Goal: Transaction & Acquisition: Obtain resource

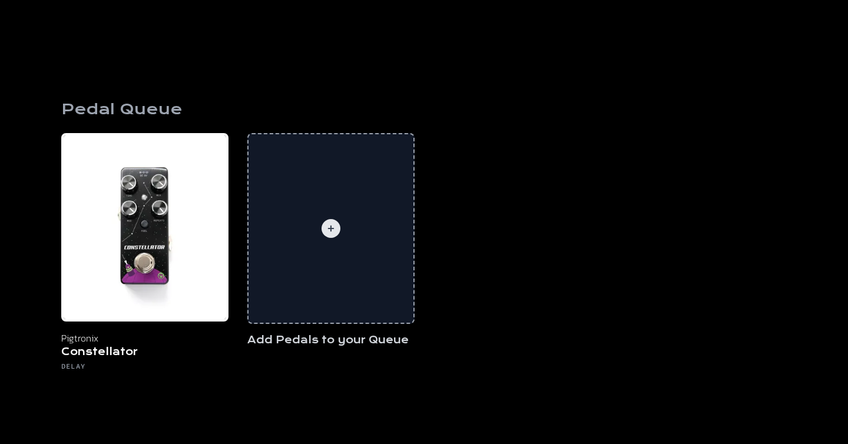
scroll to position [453, 0]
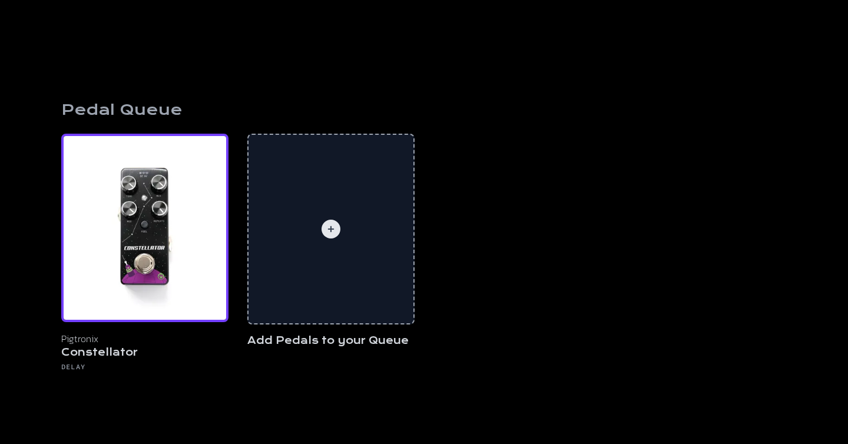
click at [99, 235] on img at bounding box center [144, 228] width 167 height 188
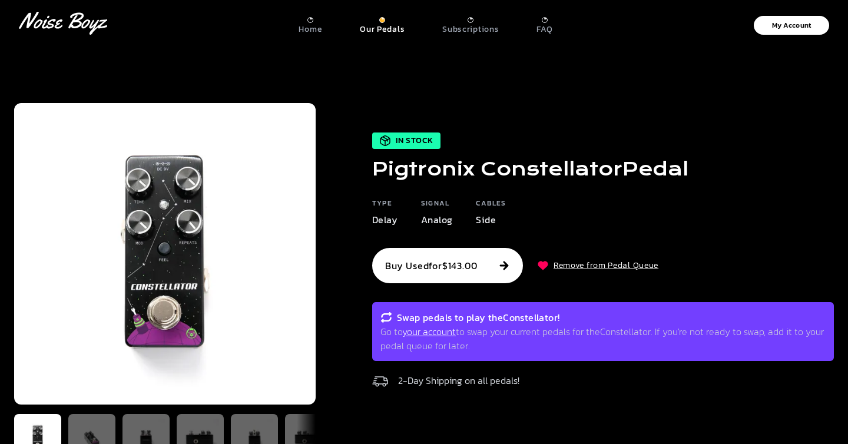
scroll to position [453, 0]
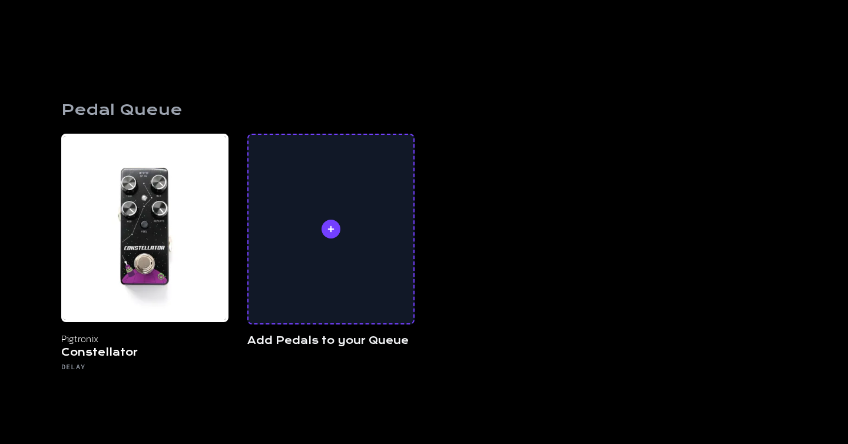
click at [341, 226] on div at bounding box center [330, 229] width 165 height 188
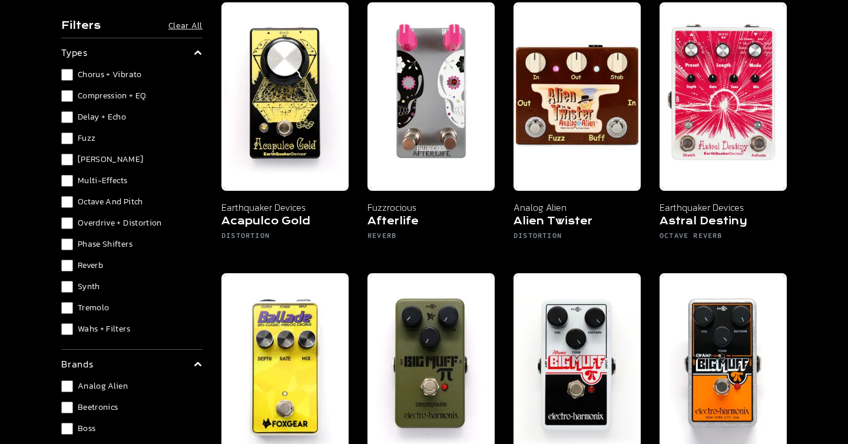
scroll to position [137, 0]
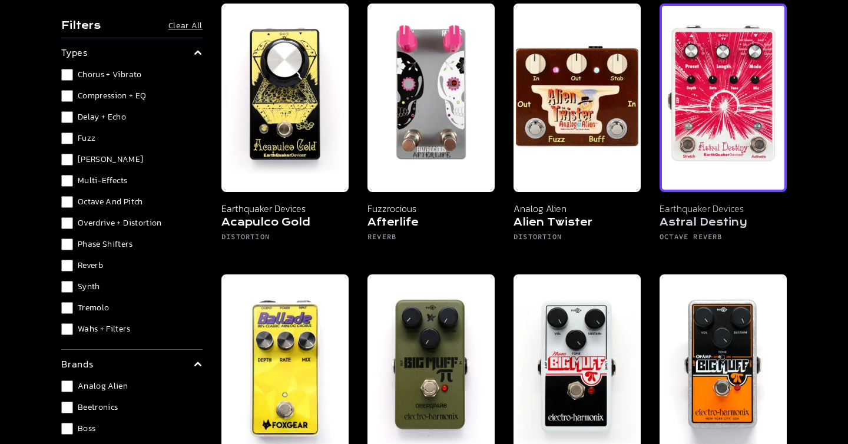
click at [751, 168] on img at bounding box center [722, 98] width 127 height 188
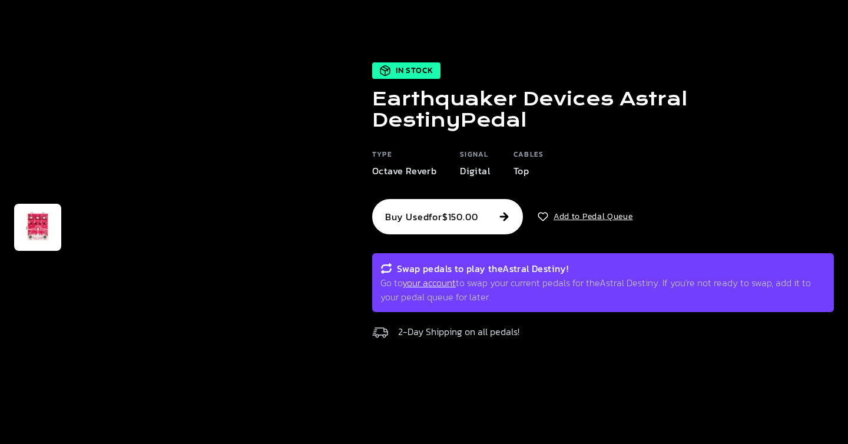
scroll to position [26, 0]
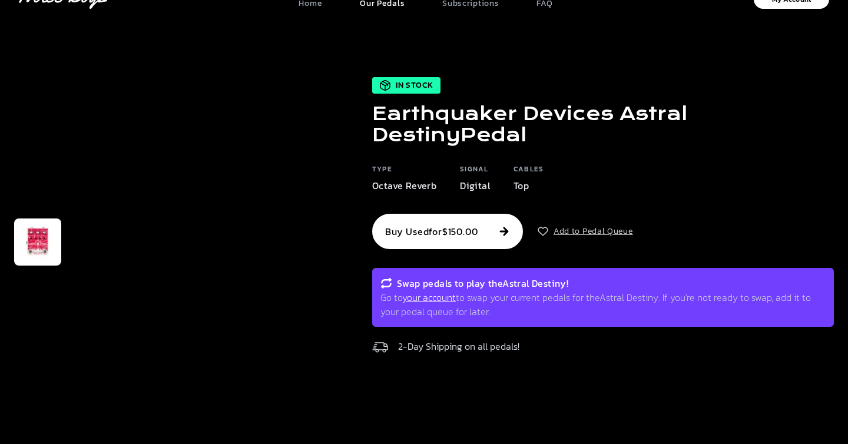
click at [600, 237] on button "Add to Pedal Queue" at bounding box center [585, 231] width 96 height 12
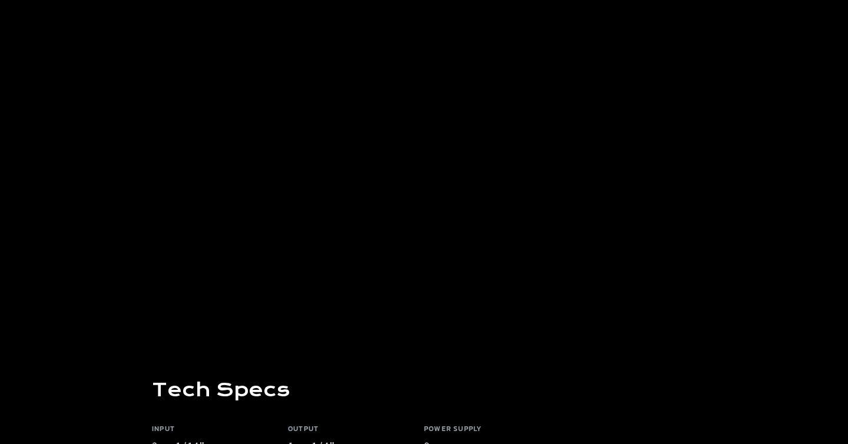
scroll to position [902, 0]
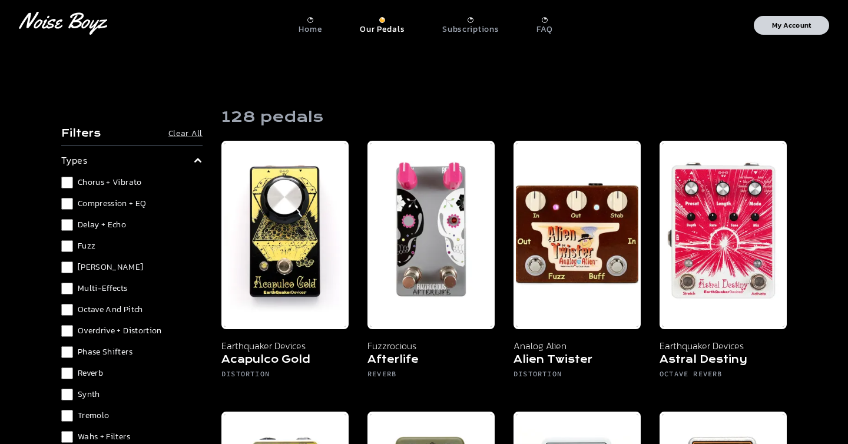
click at [773, 22] on p "My Account" at bounding box center [791, 25] width 39 height 7
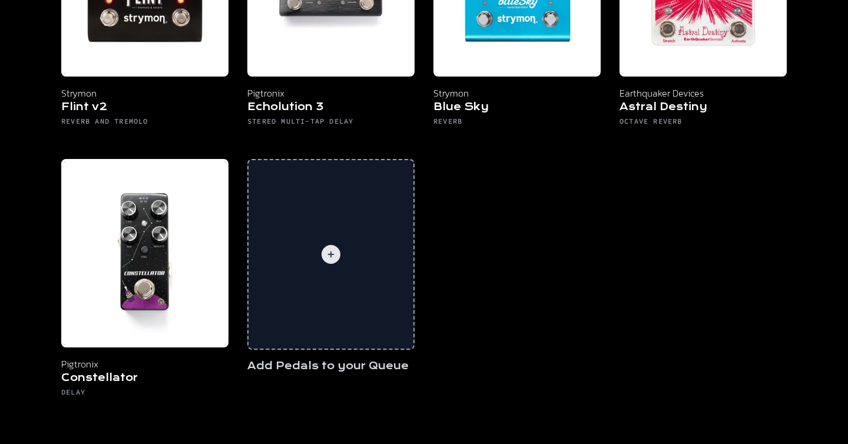
scroll to position [725, 0]
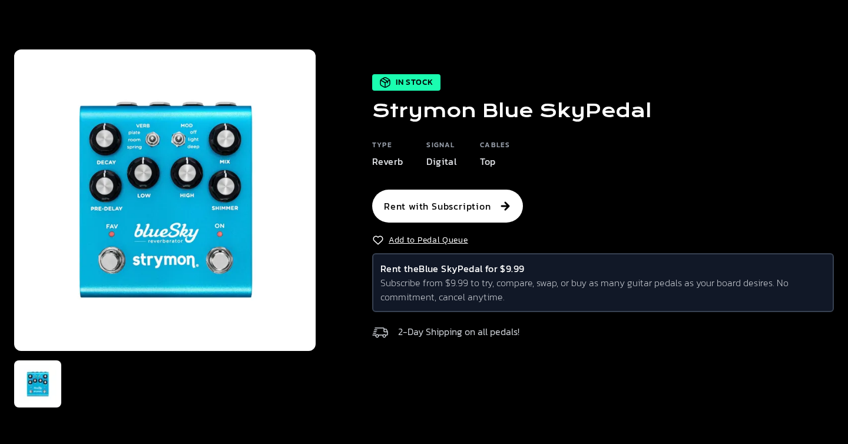
scroll to position [55, 0]
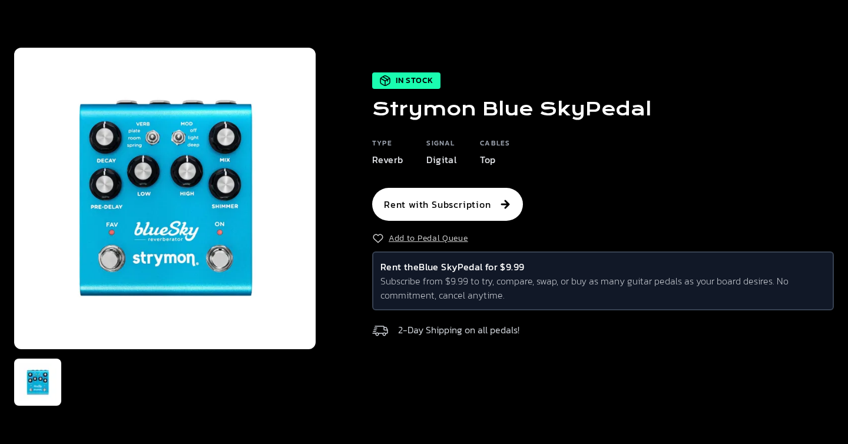
click at [463, 237] on button "Add to Pedal Queue" at bounding box center [420, 239] width 96 height 12
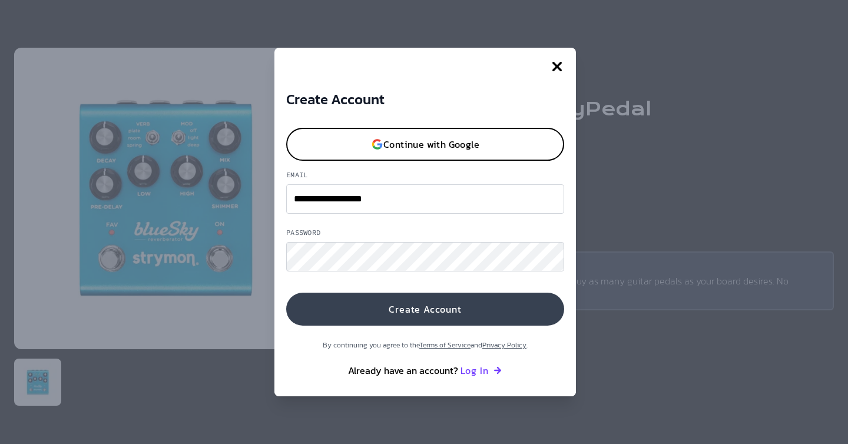
click at [452, 302] on button "Create Account" at bounding box center [425, 309] width 278 height 33
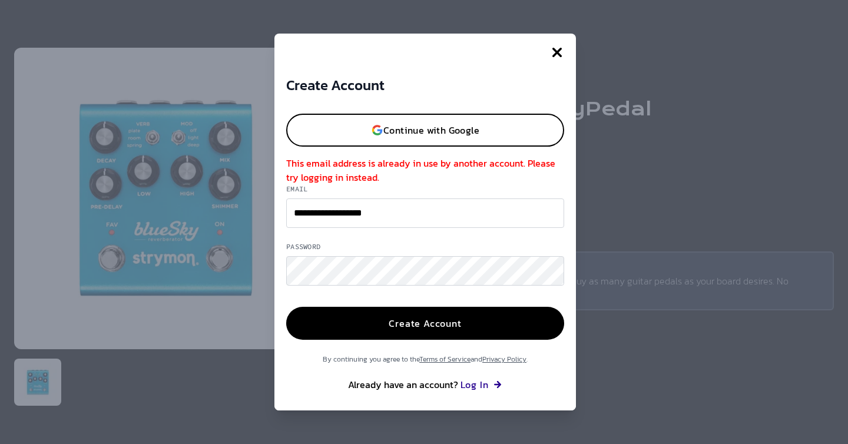
click at [490, 386] on button "Log In" at bounding box center [481, 384] width 42 height 14
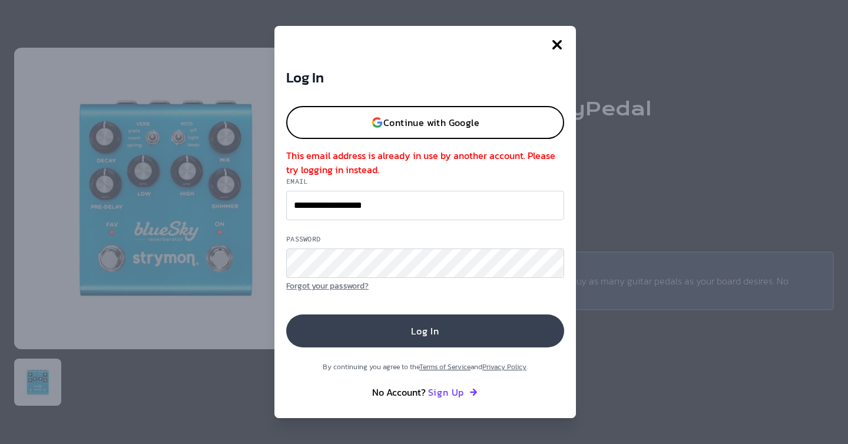
click at [459, 343] on button "Log In" at bounding box center [425, 330] width 278 height 33
click at [419, 323] on button "Log In" at bounding box center [425, 330] width 278 height 33
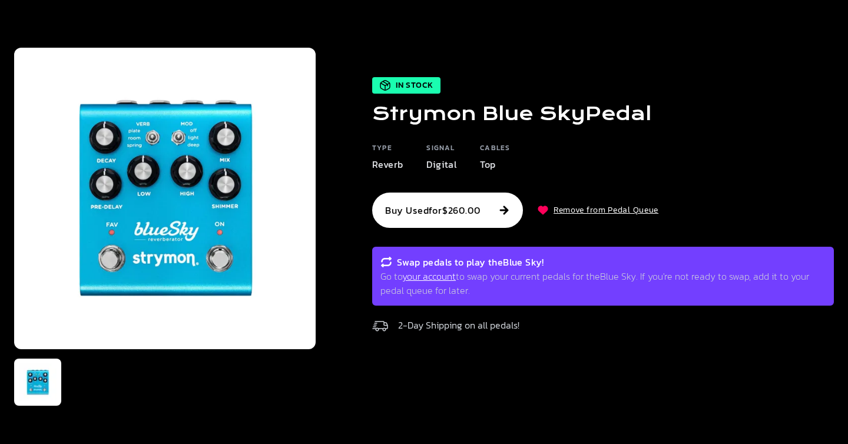
scroll to position [0, 0]
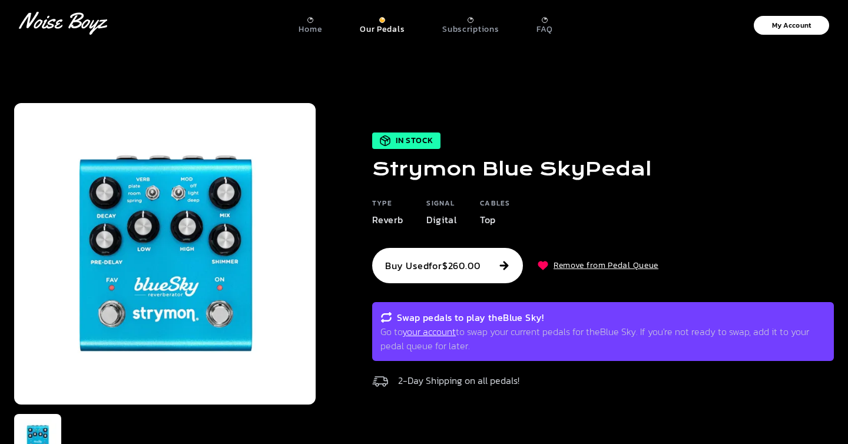
click at [443, 328] on link "your account" at bounding box center [429, 331] width 54 height 14
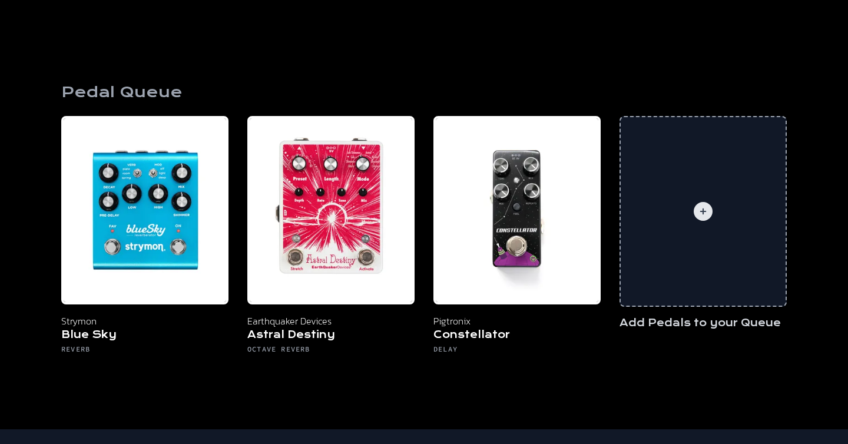
scroll to position [468, 0]
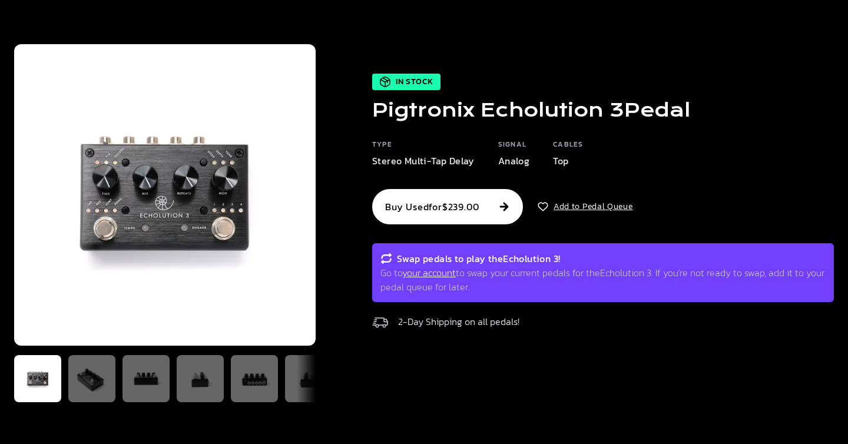
scroll to position [58, 0]
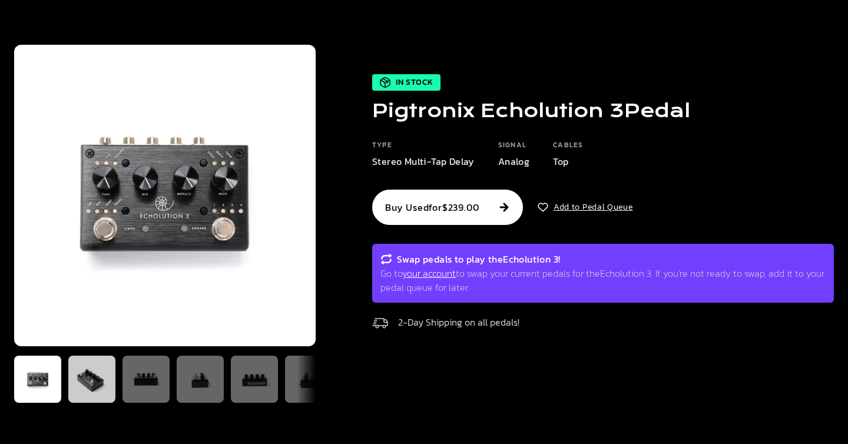
click at [85, 367] on img at bounding box center [92, 379] width 38 height 38
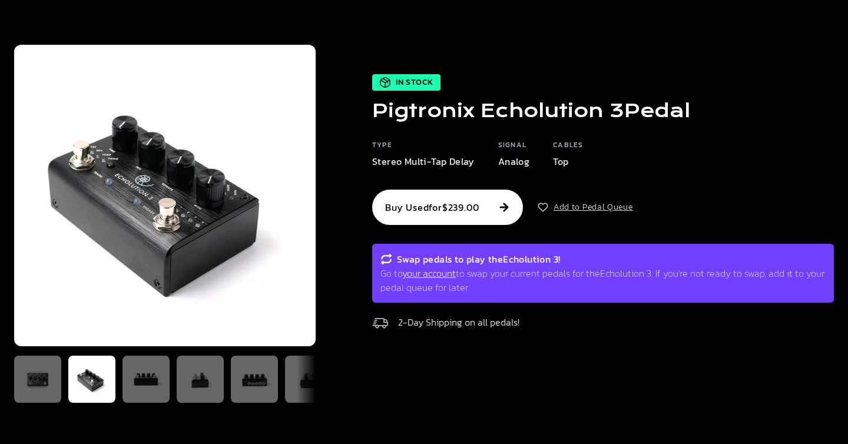
click at [603, 203] on button "Add to Pedal Queue" at bounding box center [585, 207] width 96 height 12
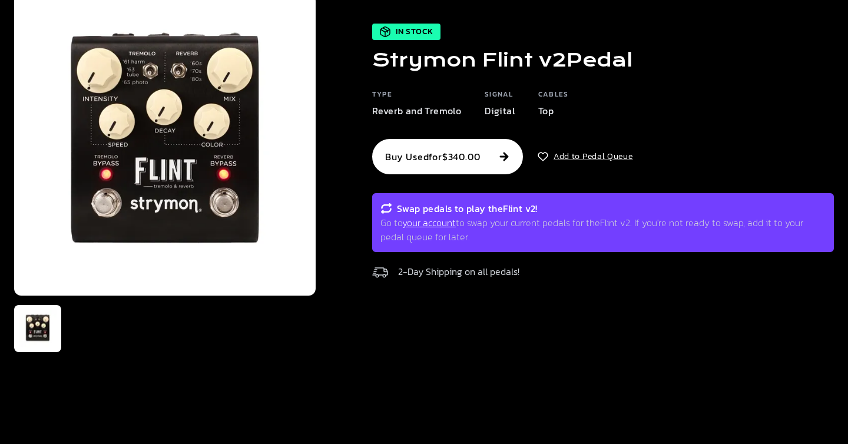
scroll to position [110, 0]
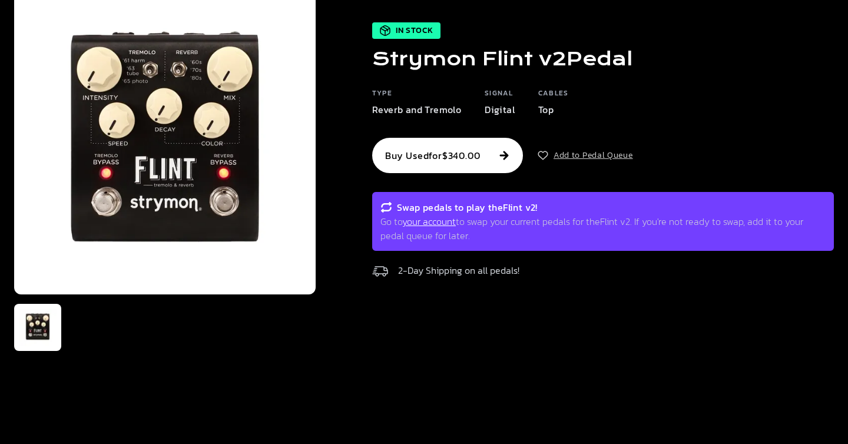
click at [585, 152] on button "Add to Pedal Queue" at bounding box center [585, 156] width 96 height 12
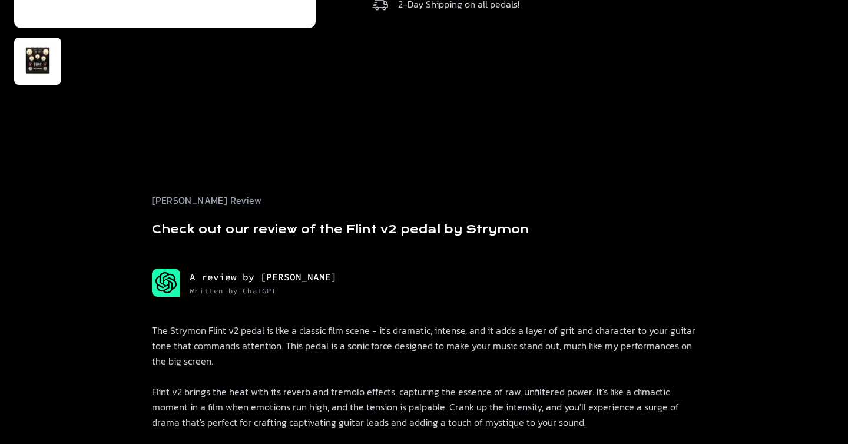
scroll to position [0, 0]
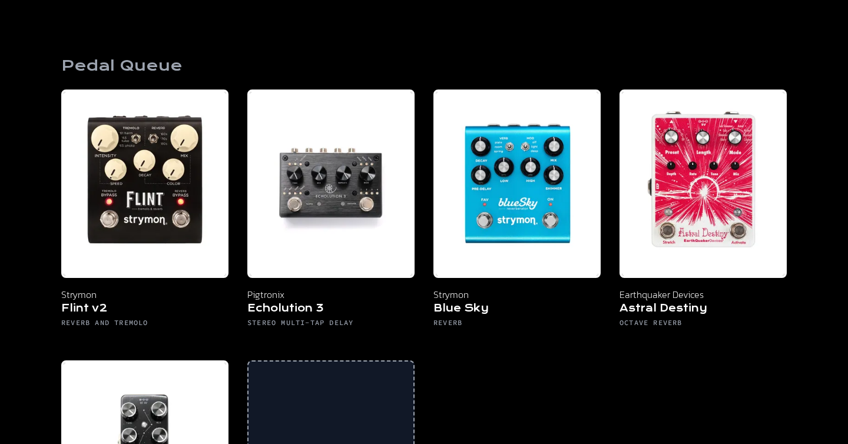
scroll to position [495, 0]
